Goal: Task Accomplishment & Management: Manage account settings

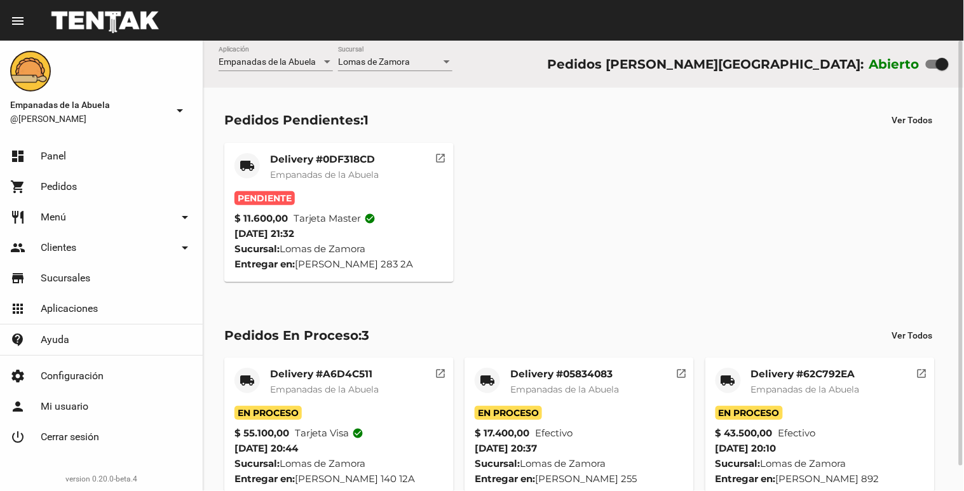
click at [331, 161] on mat-card-title "Delivery #0DF318CD" at bounding box center [324, 159] width 109 height 13
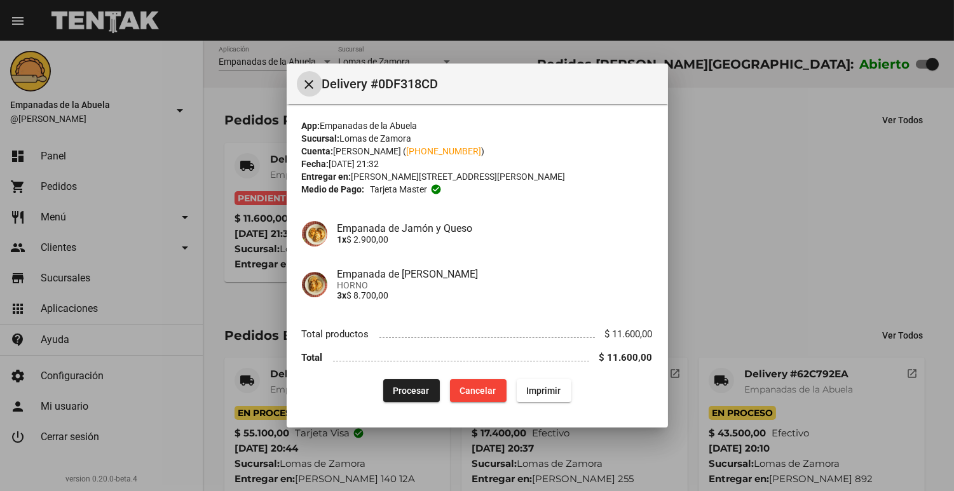
click at [545, 389] on span "Imprimir" at bounding box center [544, 391] width 34 height 10
drag, startPoint x: 418, startPoint y: 386, endPoint x: 425, endPoint y: 373, distance: 14.5
click at [418, 386] on span "Procesar" at bounding box center [411, 391] width 36 height 10
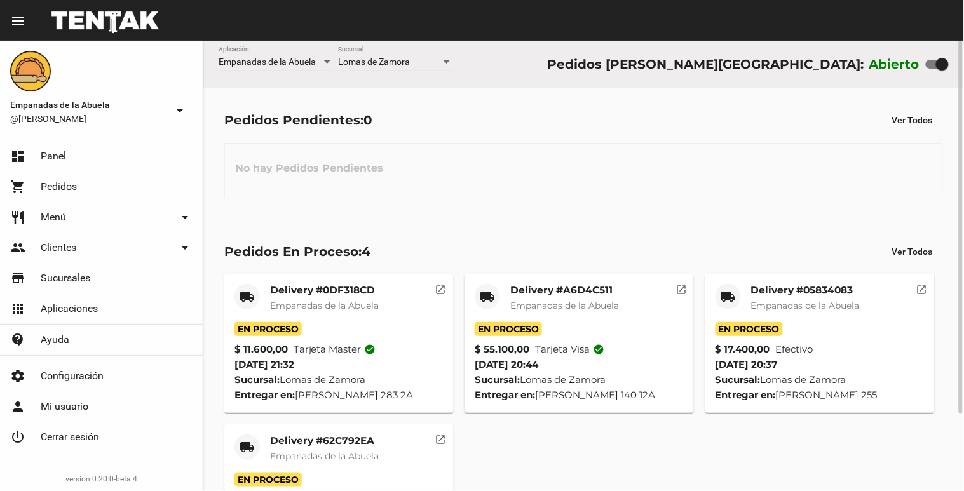
click at [444, 59] on div at bounding box center [446, 62] width 11 height 10
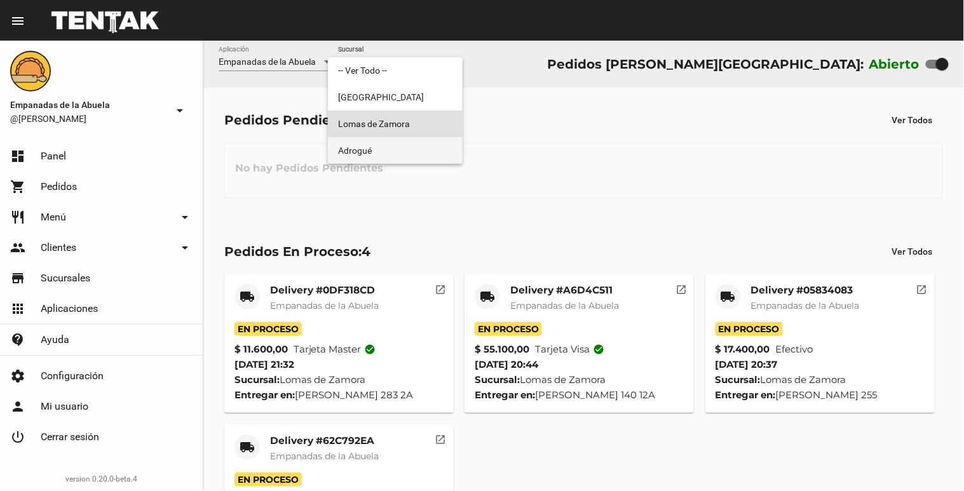
click at [379, 147] on span "Adrogué" at bounding box center [395, 150] width 114 height 27
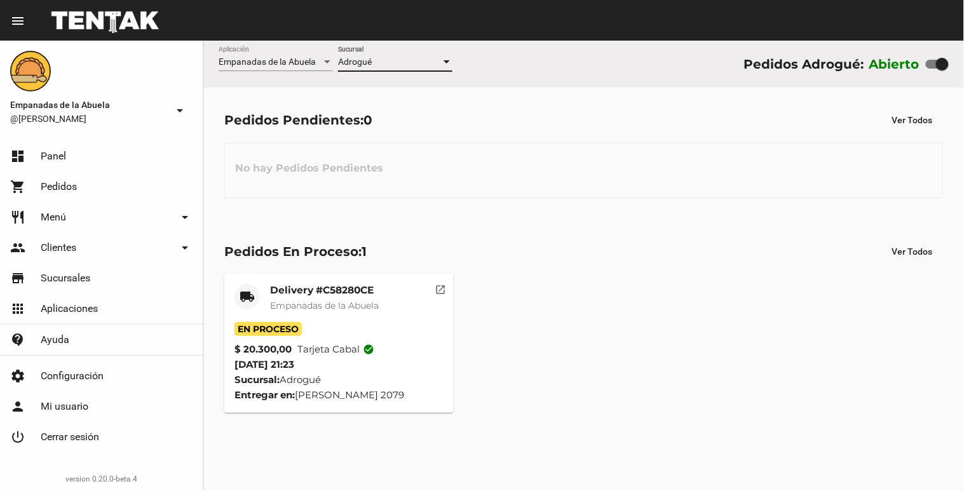
click at [446, 61] on div at bounding box center [447, 61] width 6 height 3
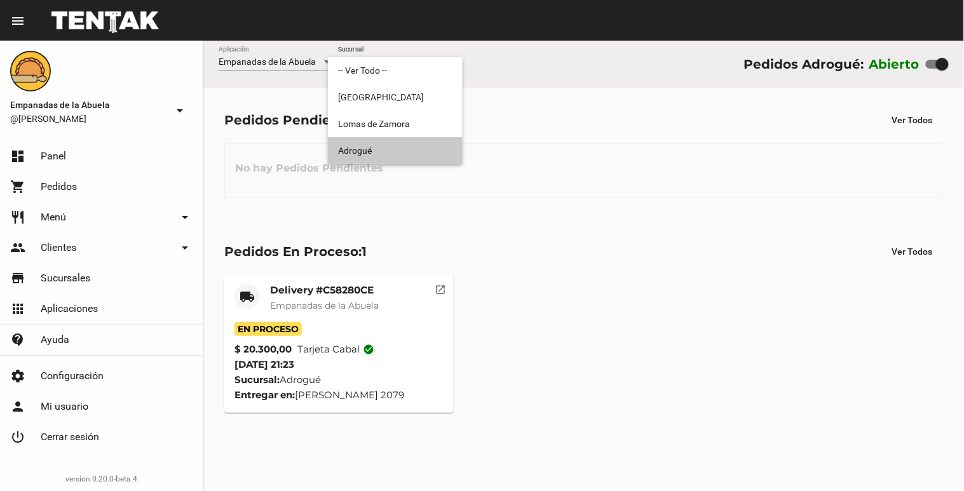
click at [426, 139] on span "Adrogué" at bounding box center [395, 150] width 114 height 27
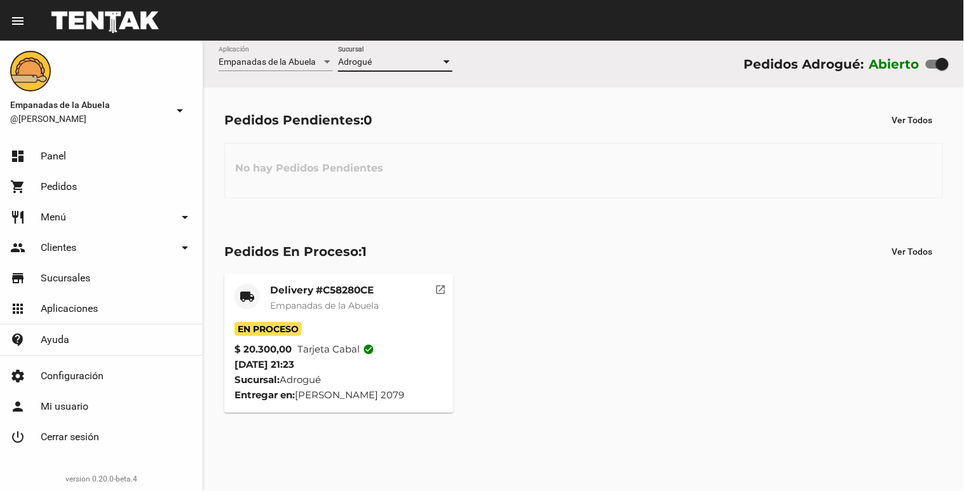
click at [444, 61] on div at bounding box center [447, 61] width 6 height 3
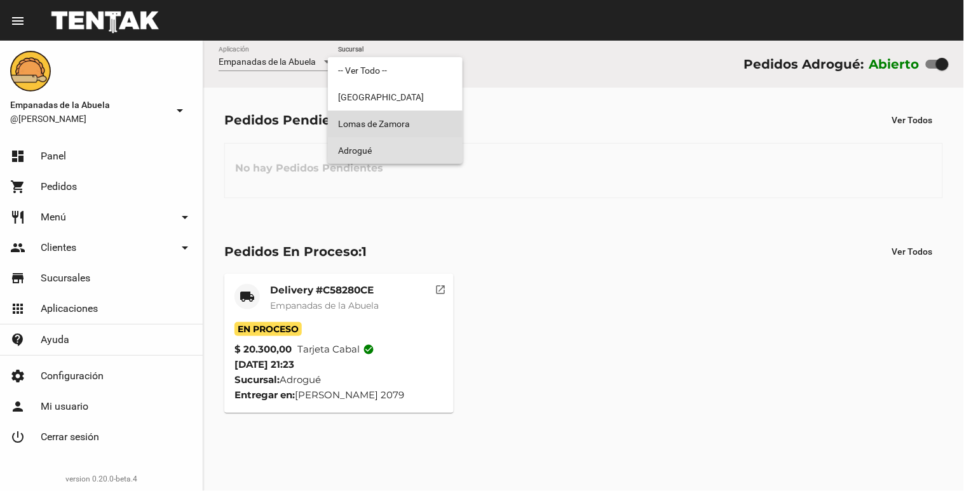
click at [430, 123] on span "Lomas de Zamora" at bounding box center [395, 124] width 114 height 27
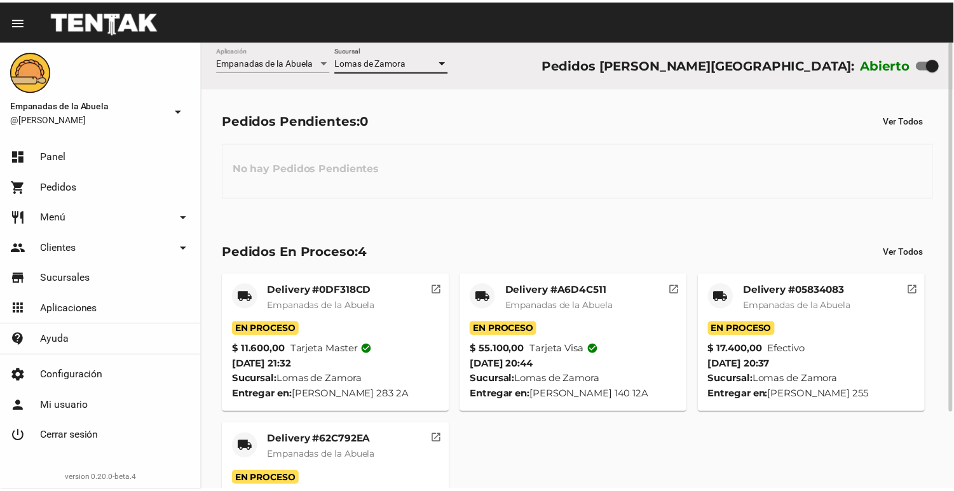
scroll to position [93, 0]
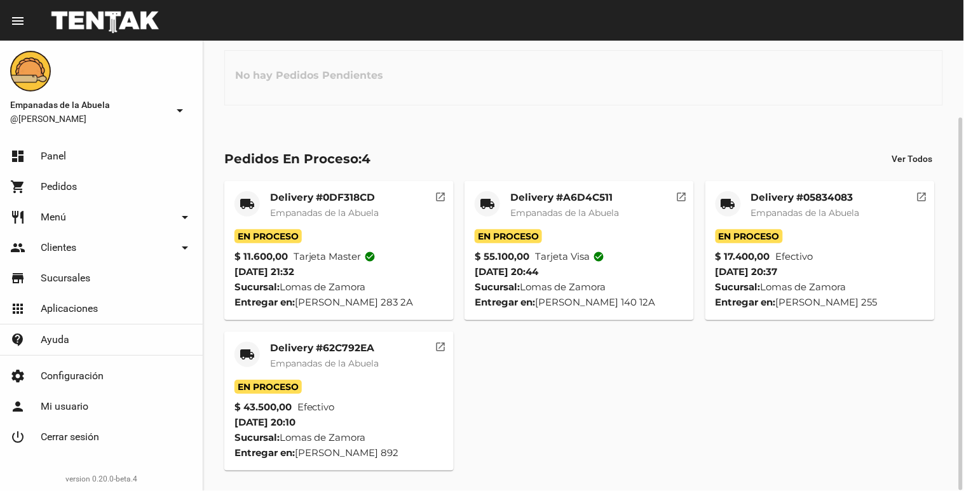
click at [342, 346] on mat-card-title "Delivery #62C792EA" at bounding box center [324, 348] width 109 height 13
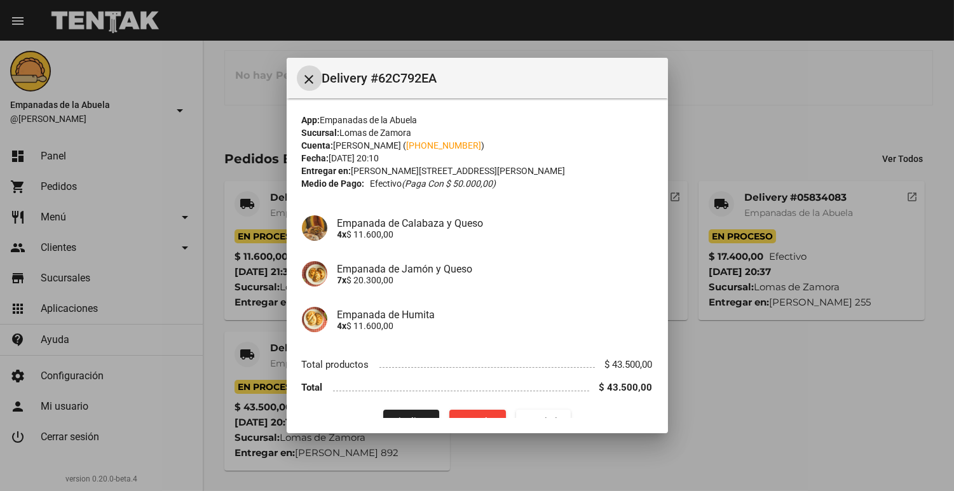
scroll to position [24, 0]
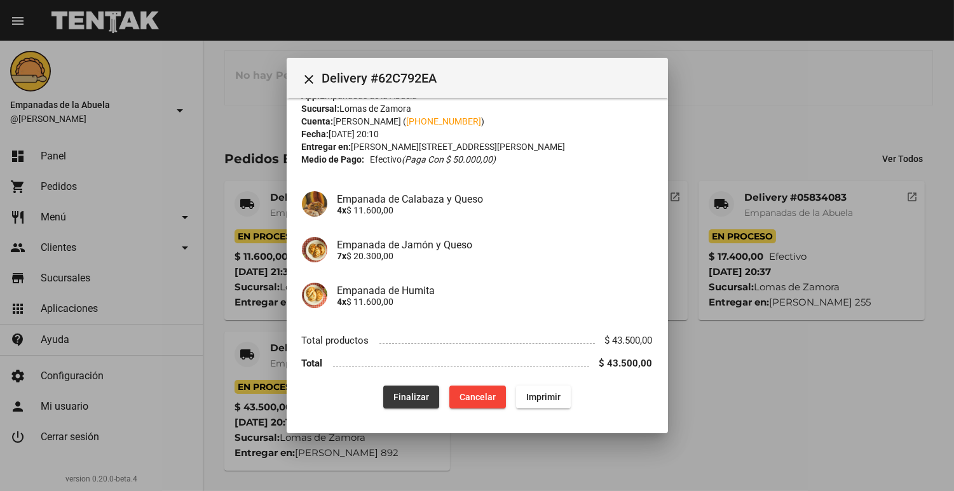
click at [414, 395] on span "Finalizar" at bounding box center [411, 397] width 36 height 10
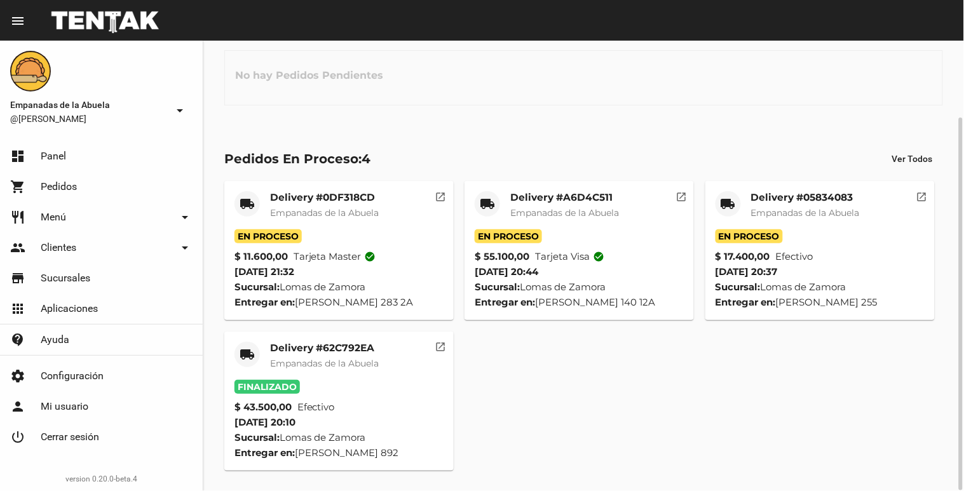
click at [783, 195] on mat-card-title "Delivery #05834083" at bounding box center [805, 197] width 109 height 13
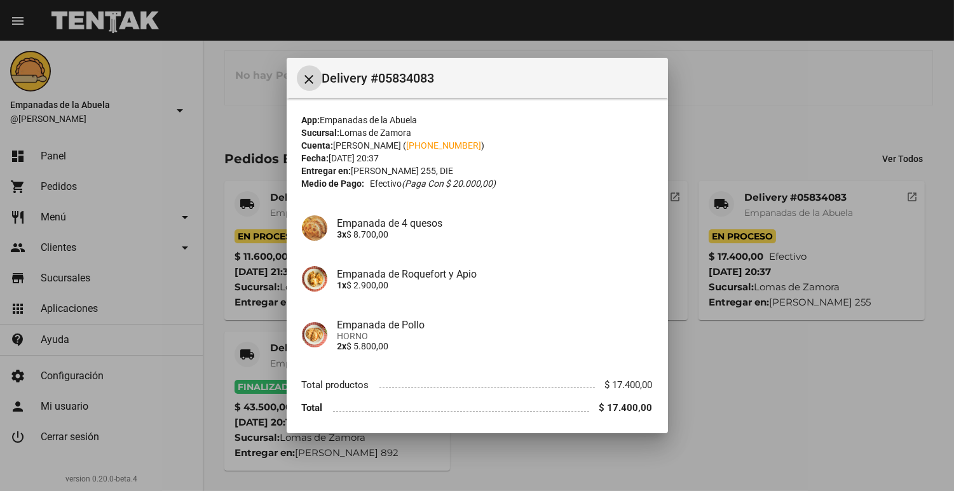
scroll to position [45, 0]
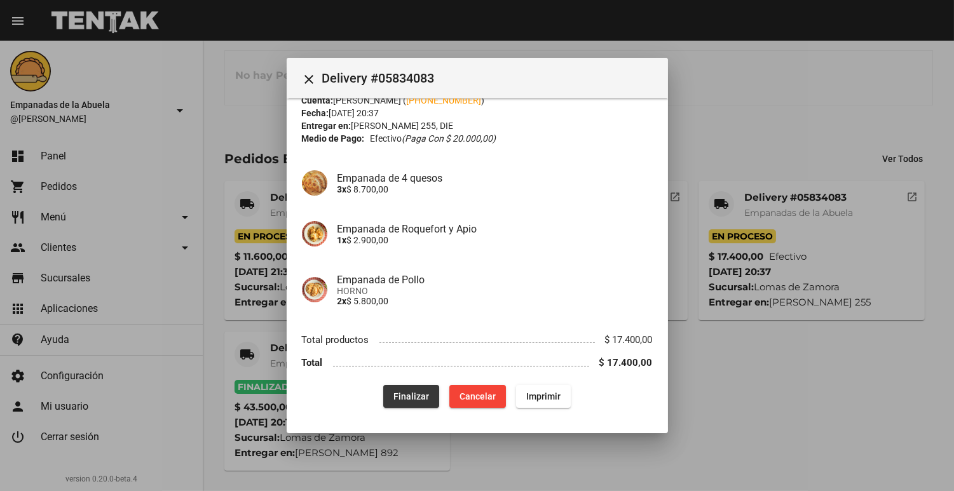
drag, startPoint x: 411, startPoint y: 389, endPoint x: 554, endPoint y: 174, distance: 259.0
click at [411, 388] on button "Finalizar" at bounding box center [411, 396] width 56 height 23
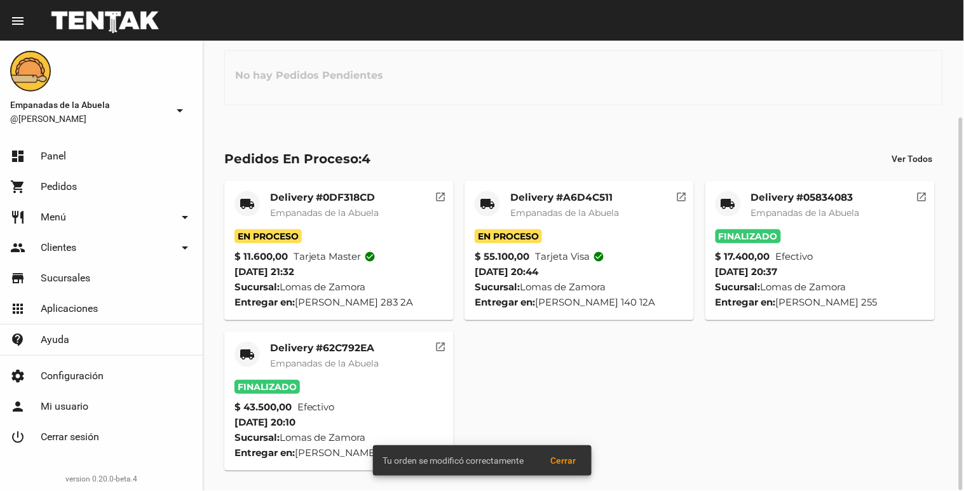
click at [552, 193] on mat-card-title "Delivery #A6D4C511" at bounding box center [564, 197] width 109 height 13
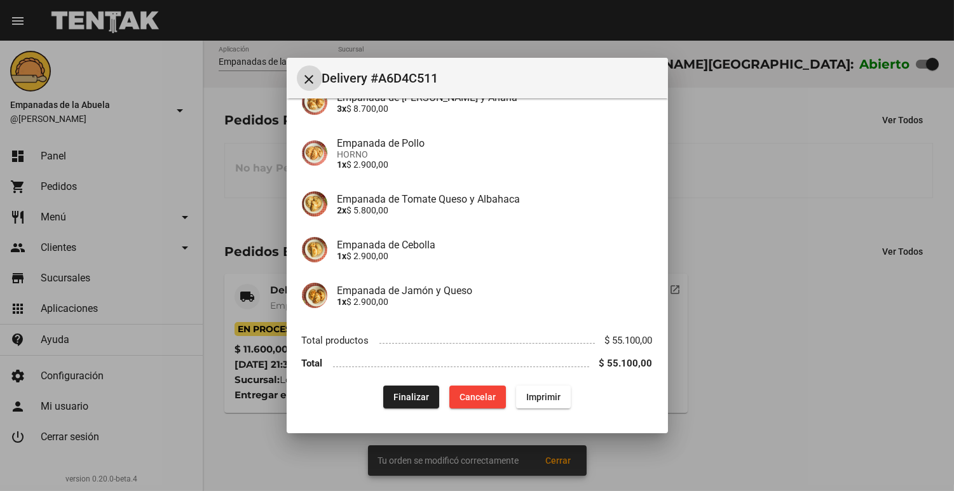
click at [411, 401] on span "Finalizar" at bounding box center [411, 397] width 36 height 10
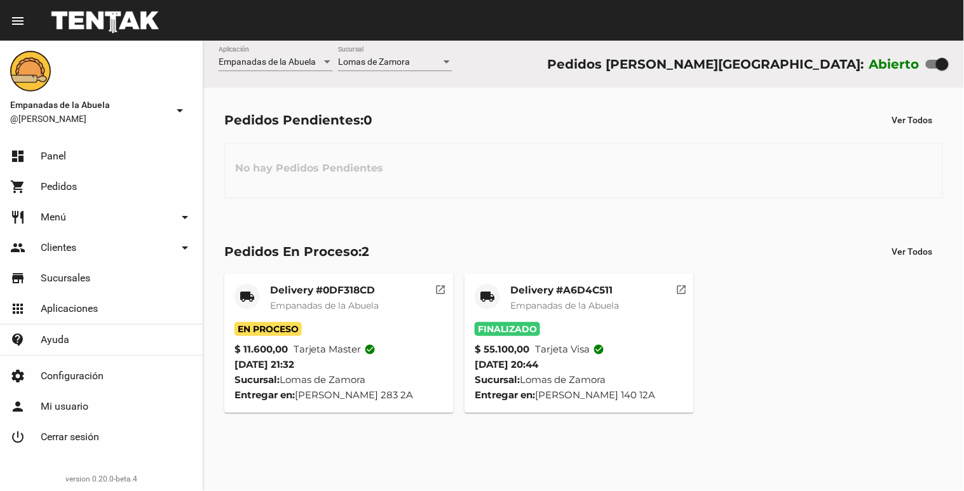
click at [446, 60] on div at bounding box center [447, 61] width 6 height 3
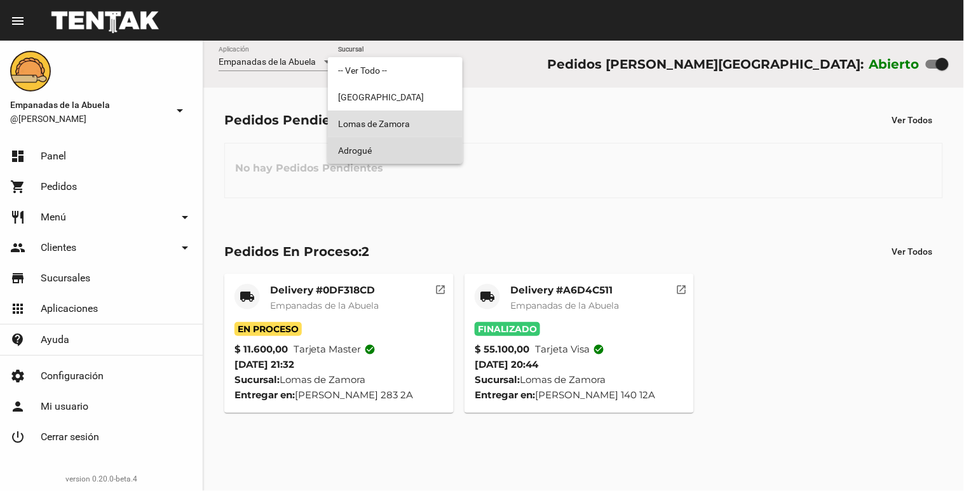
click at [404, 158] on span "Adrogué" at bounding box center [395, 150] width 114 height 27
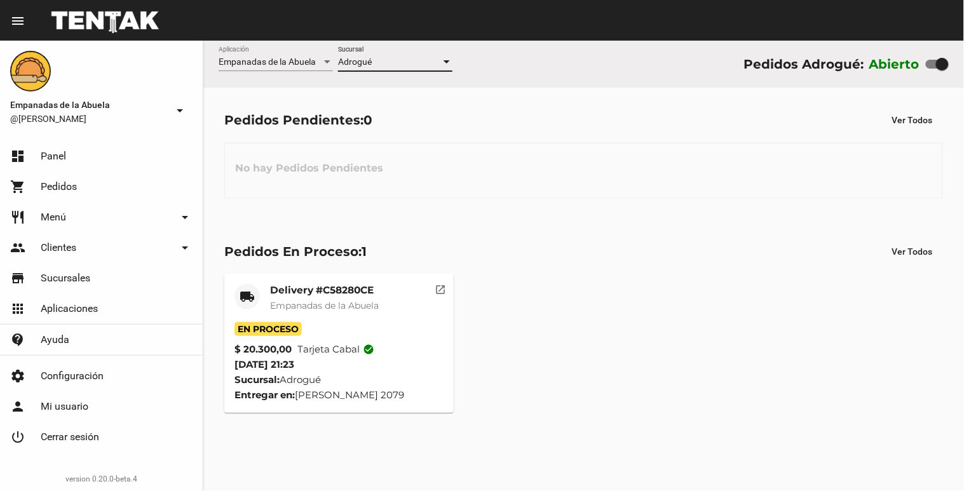
click at [446, 67] on div at bounding box center [446, 62] width 11 height 10
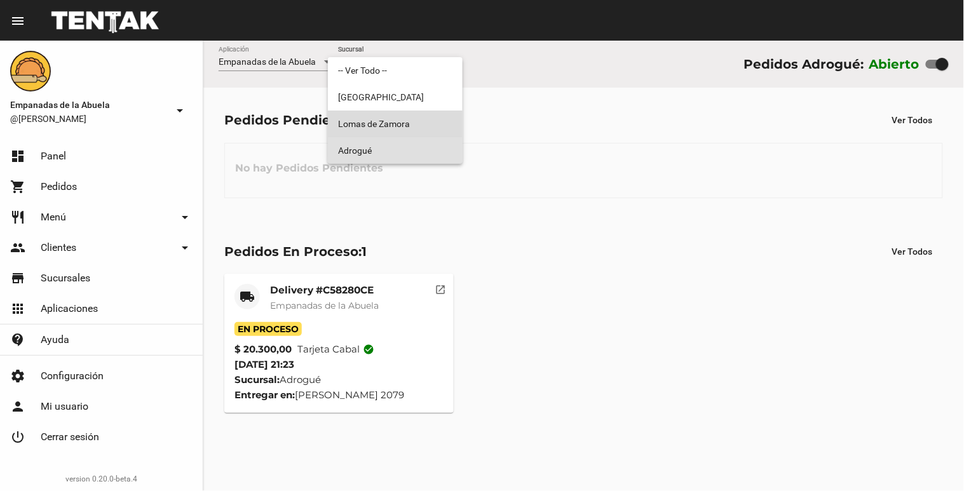
click at [429, 126] on span "Lomas de Zamora" at bounding box center [395, 124] width 114 height 27
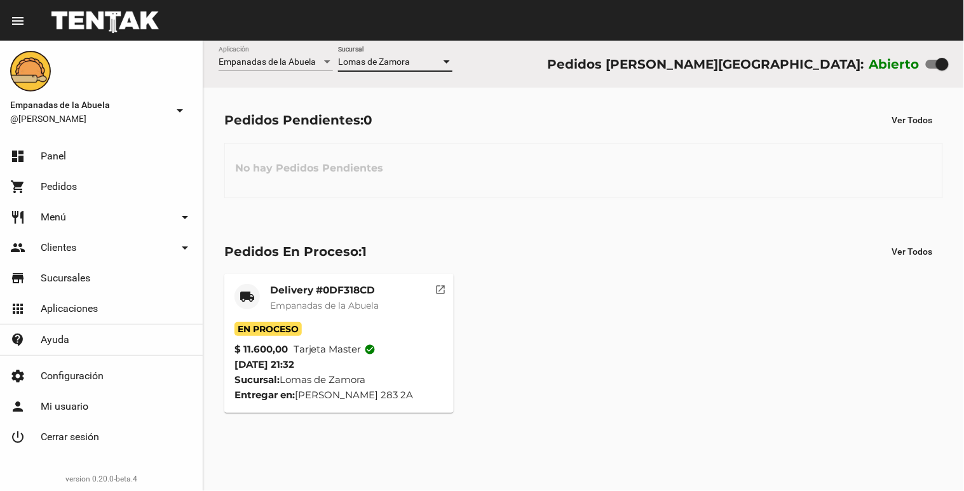
click at [297, 289] on mat-card-title "Delivery #0DF318CD" at bounding box center [324, 290] width 109 height 13
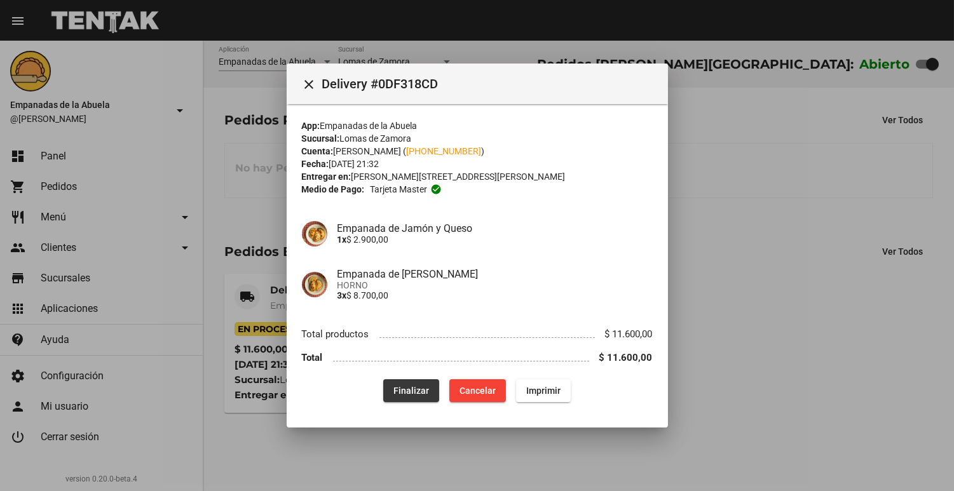
click at [405, 386] on span "Finalizar" at bounding box center [411, 391] width 36 height 10
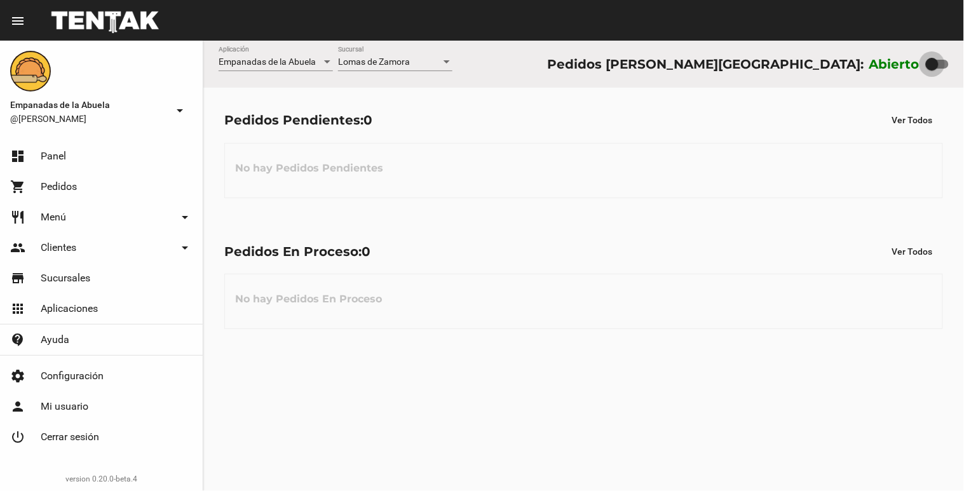
drag, startPoint x: 943, startPoint y: 64, endPoint x: 872, endPoint y: 4, distance: 92.9
click at [876, 56] on div "Abierto" at bounding box center [909, 64] width 79 height 20
checkbox input "false"
